Goal: Task Accomplishment & Management: Use online tool/utility

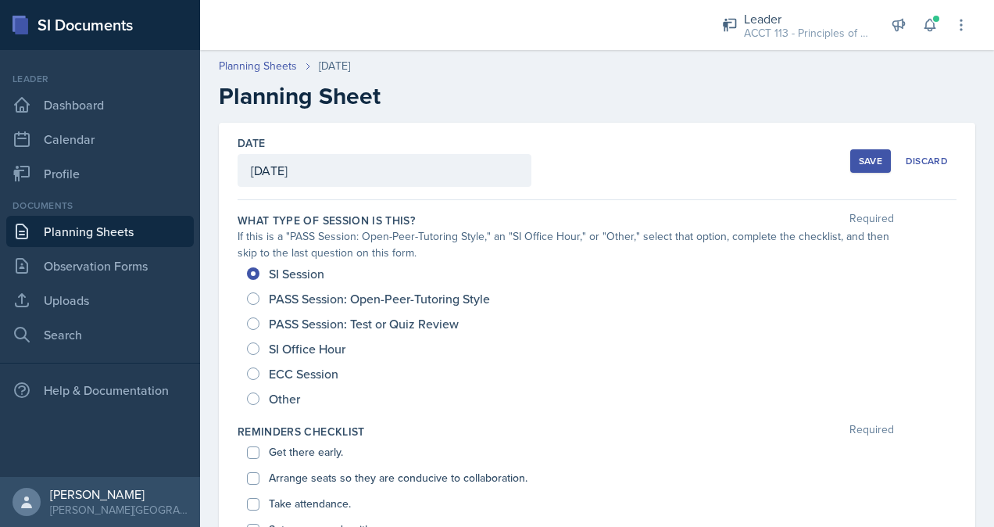
scroll to position [544, 0]
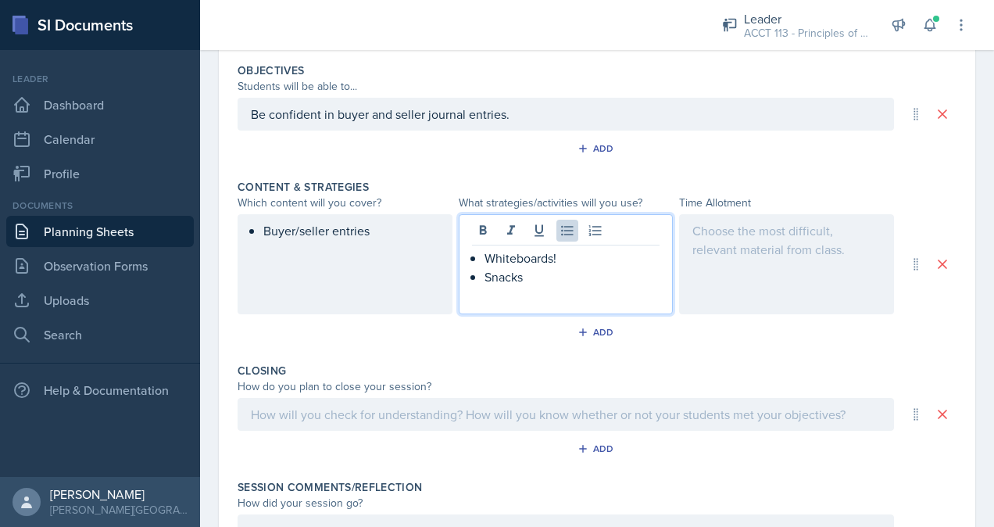
click at [729, 252] on div at bounding box center [786, 264] width 215 height 100
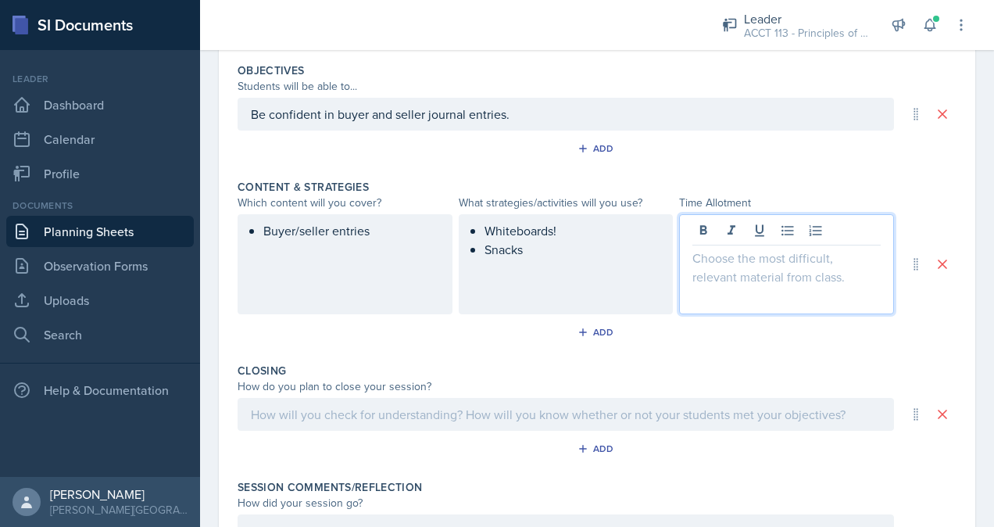
scroll to position [571, 0]
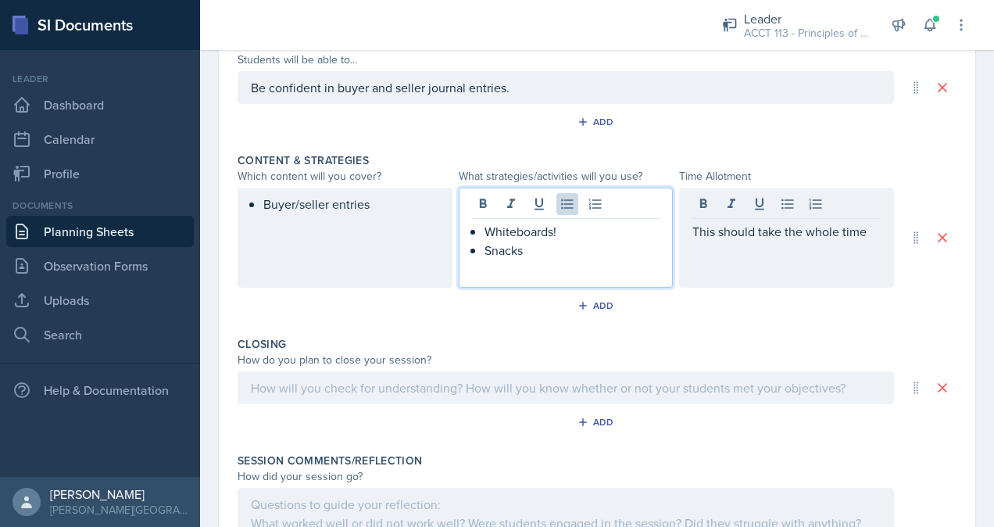
click at [535, 222] on ul "Whiteboards! Snacks" at bounding box center [573, 241] width 176 height 38
click at [524, 250] on p "Snacks" at bounding box center [573, 250] width 176 height 19
click at [646, 314] on div "Add" at bounding box center [597, 309] width 719 height 30
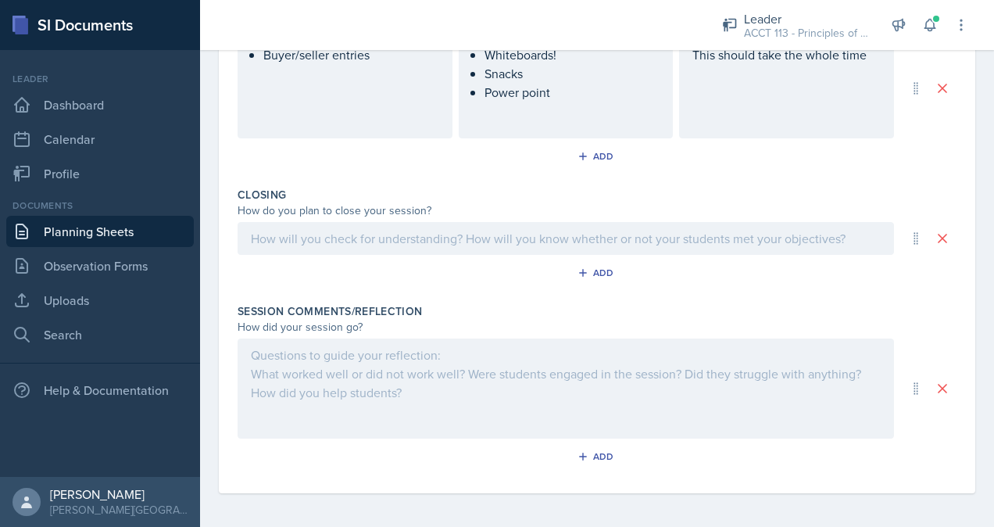
scroll to position [747, 0]
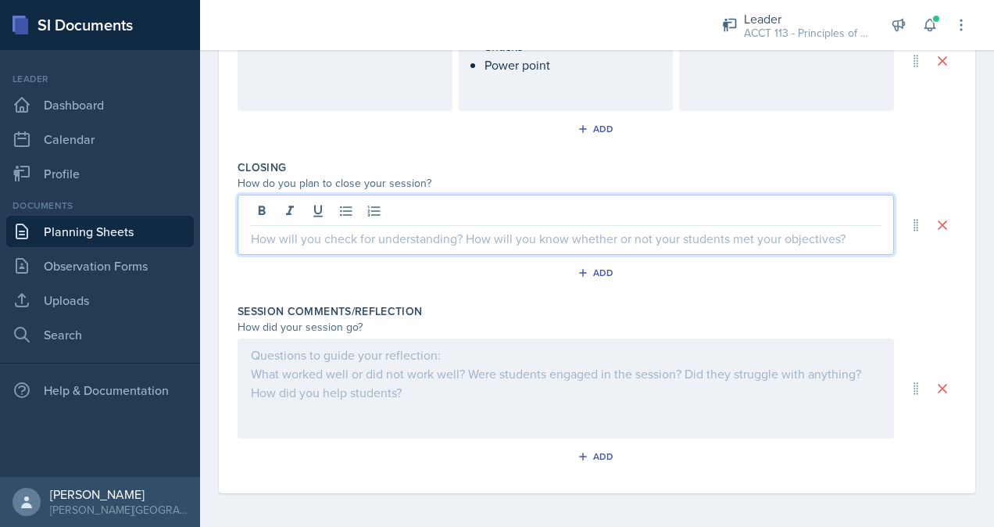
click at [589, 230] on p at bounding box center [566, 238] width 630 height 19
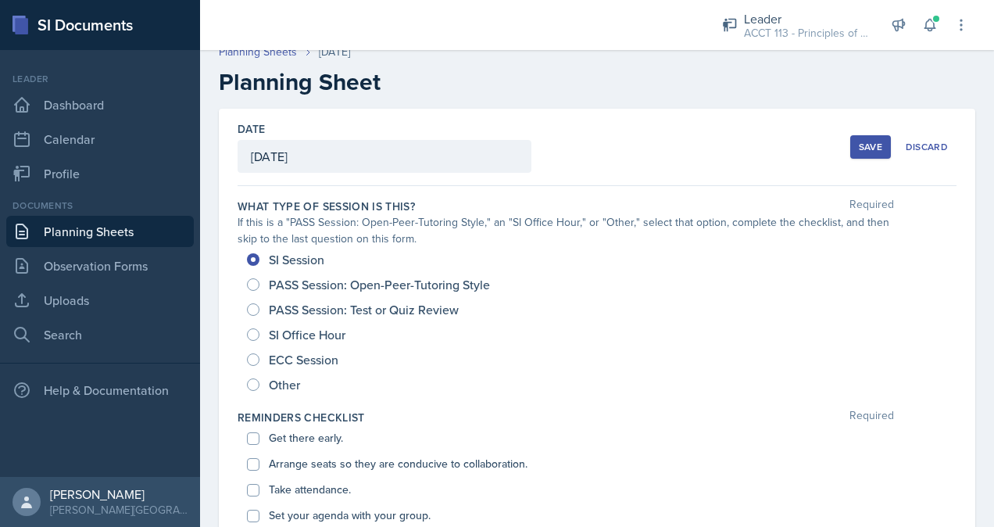
scroll to position [0, 0]
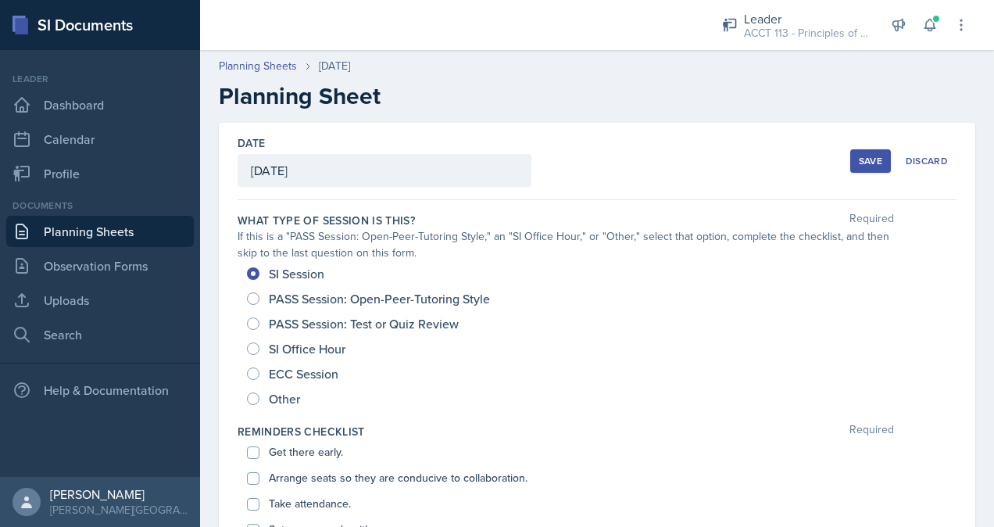
click at [859, 163] on div "Save" at bounding box center [870, 161] width 23 height 13
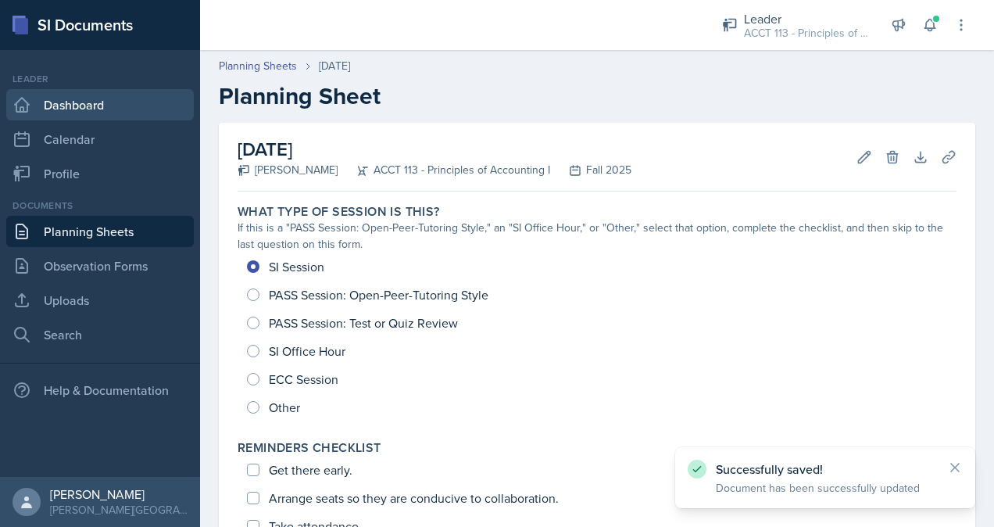
click at [155, 117] on link "Dashboard" at bounding box center [100, 104] width 188 height 31
